Goal: Navigation & Orientation: Find specific page/section

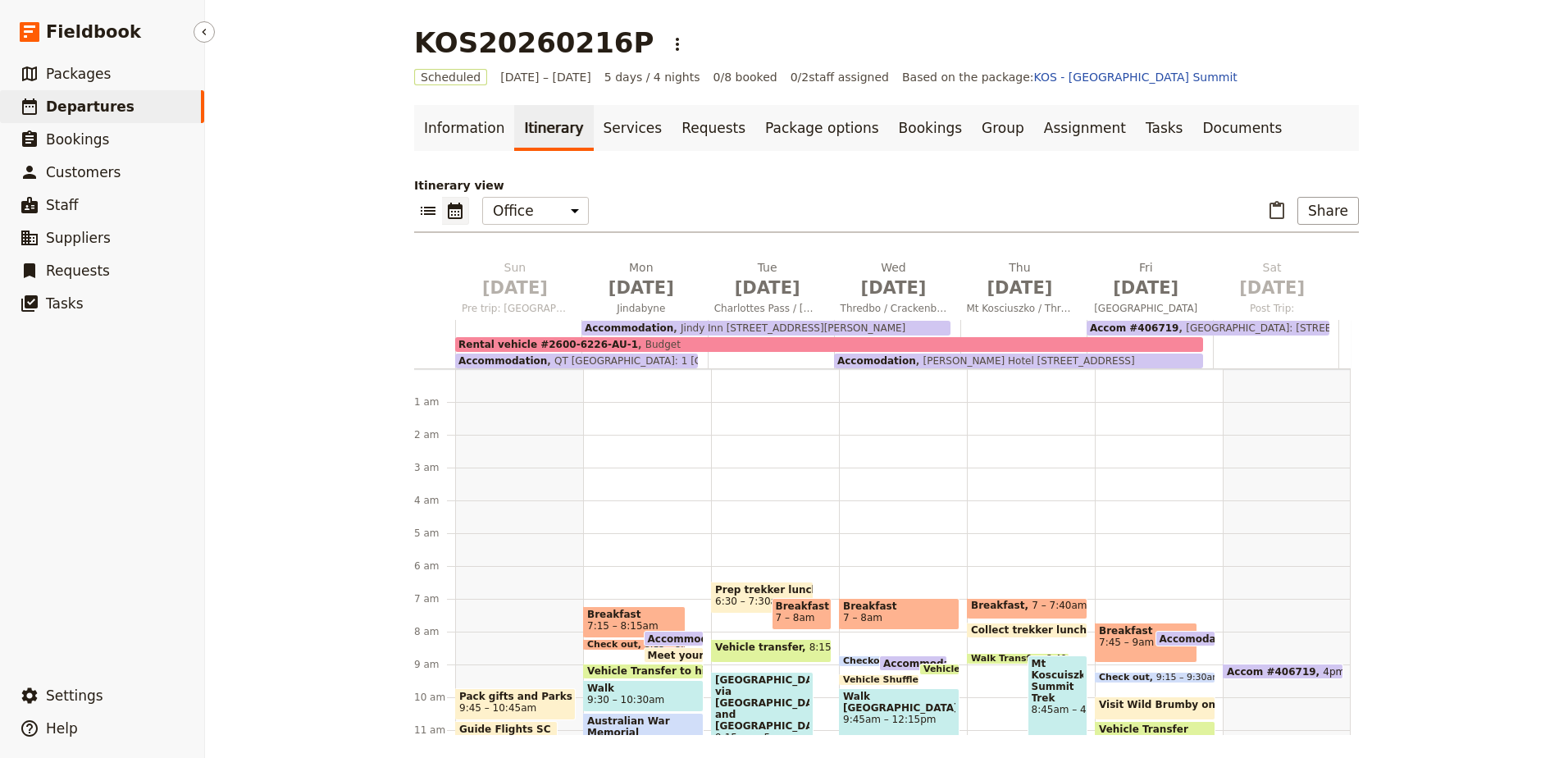
scroll to position [197, 0]
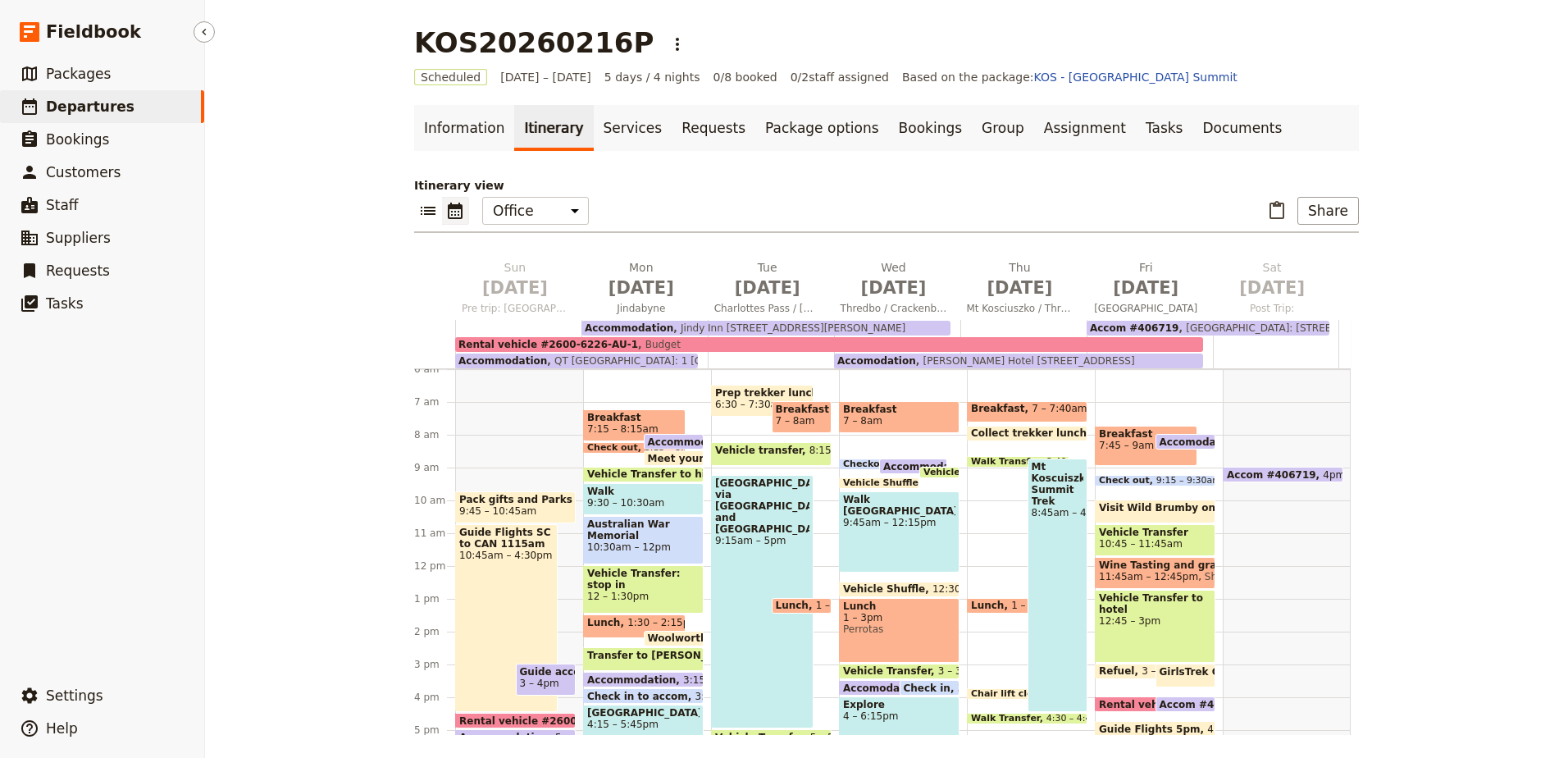
drag, startPoint x: 0, startPoint y: 0, endPoint x: 122, endPoint y: 102, distance: 159.0
click at [122, 102] on link "​ Departures" at bounding box center [102, 106] width 204 height 32
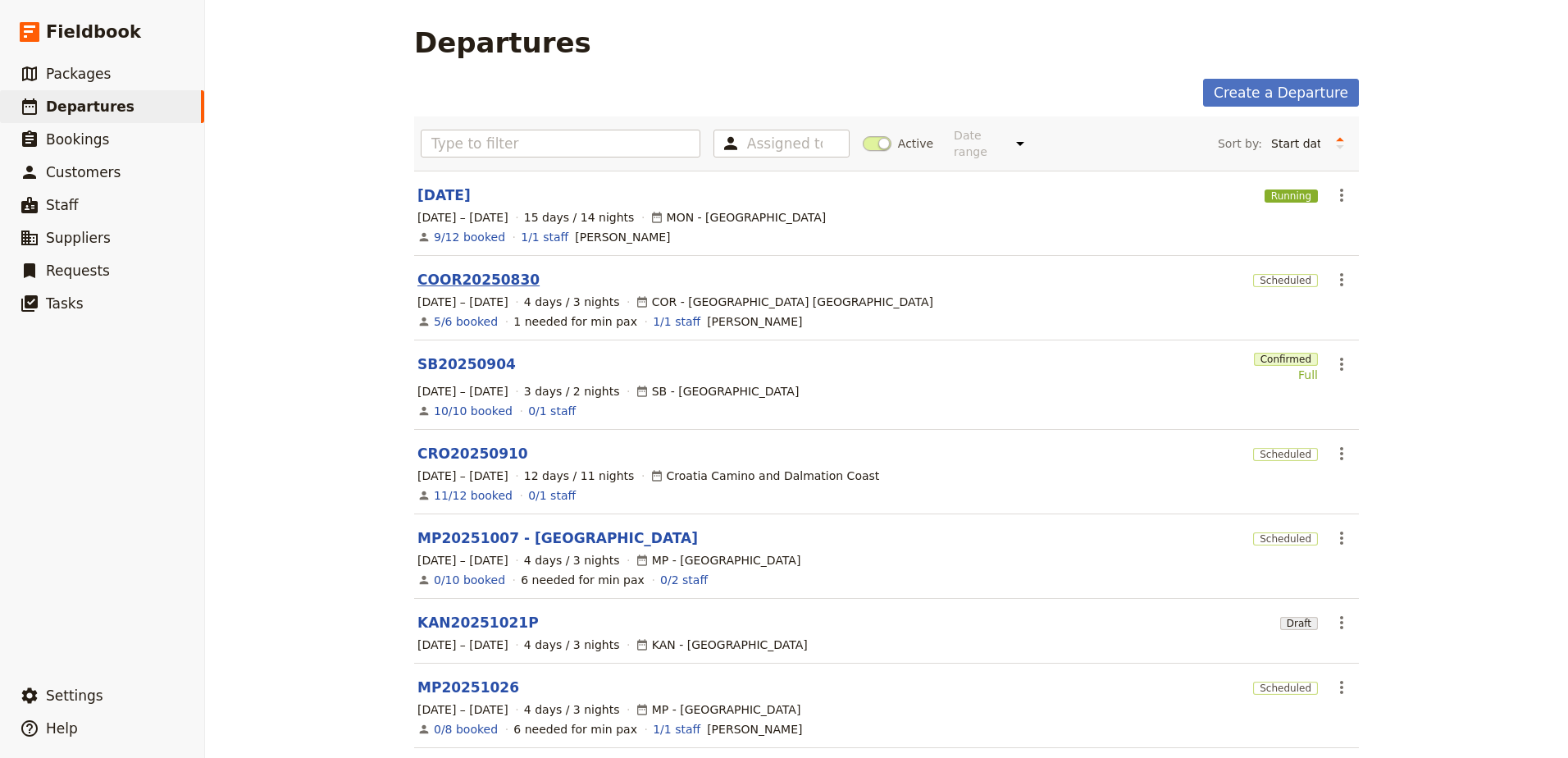
click at [468, 270] on link "COOR20250830" at bounding box center [479, 279] width 122 height 19
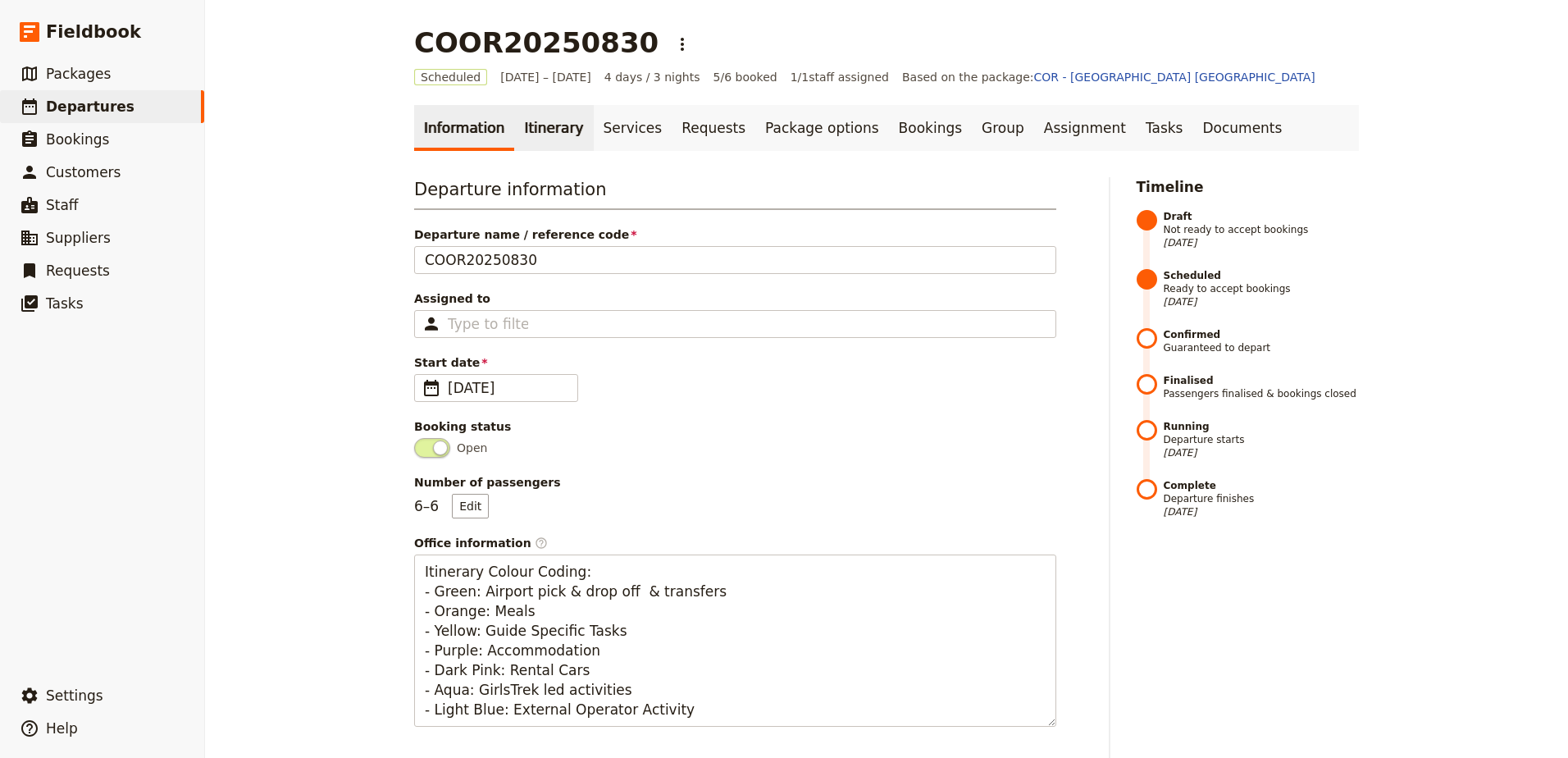
click at [542, 144] on link "Itinerary" at bounding box center [554, 128] width 79 height 46
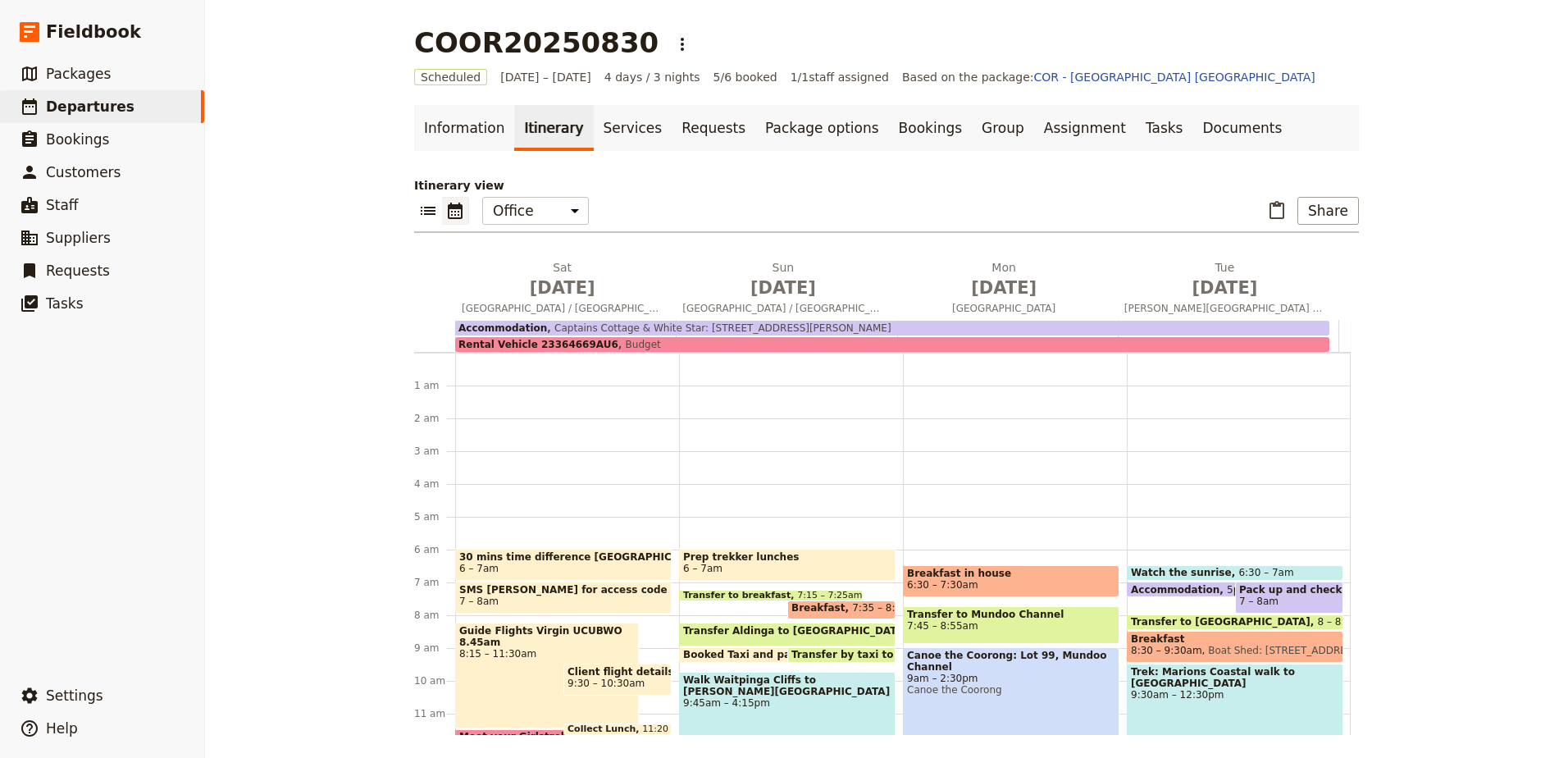
scroll to position [180, 0]
